Goal: Information Seeking & Learning: Learn about a topic

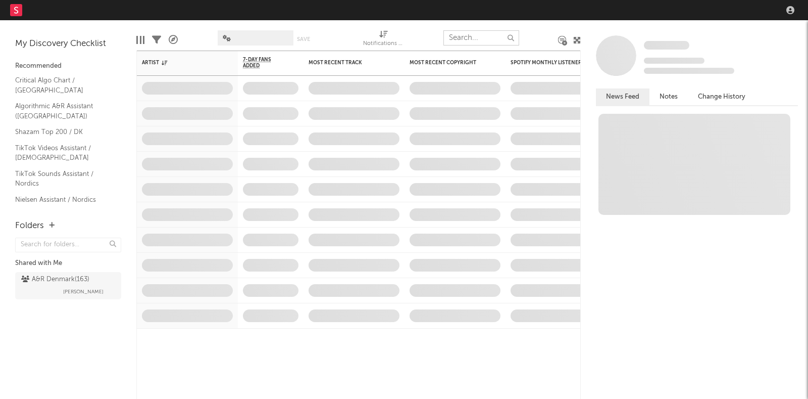
click at [510, 32] on div "Dashboard Discovery Assistant Charts Leads Notifications Settings Mark all as r…" at bounding box center [404, 199] width 808 height 399
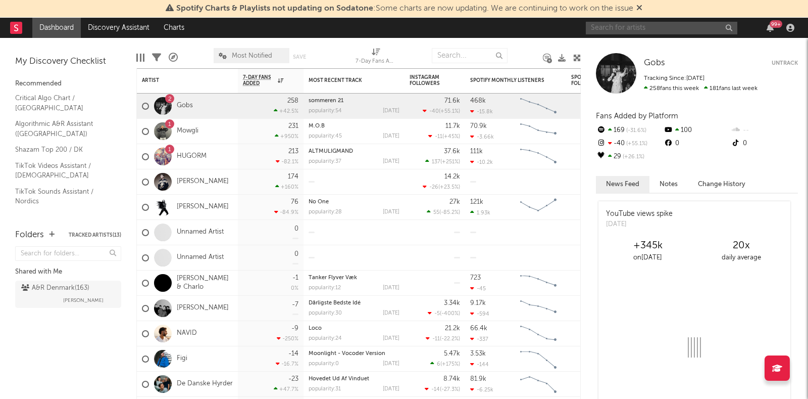
click at [661, 26] on input "text" at bounding box center [662, 28] width 152 height 13
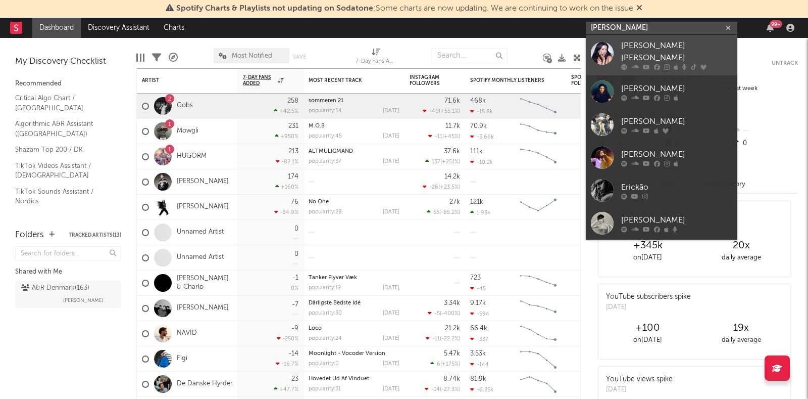
type input "[PERSON_NAME]"
click at [647, 47] on div "[PERSON_NAME] [PERSON_NAME]" at bounding box center [677, 52] width 111 height 24
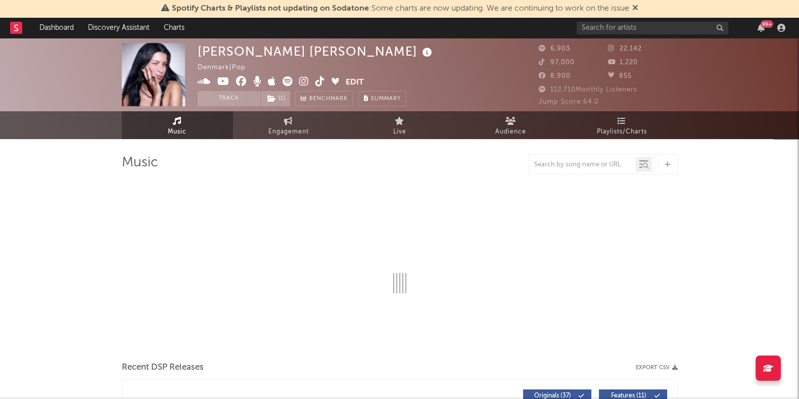
select select "6m"
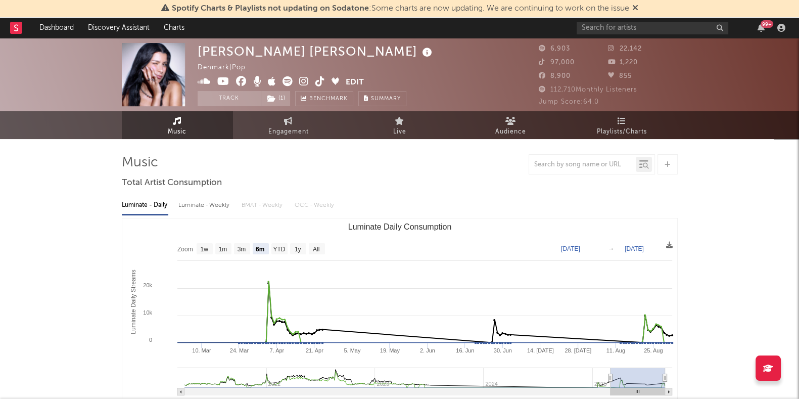
scroll to position [83, 0]
